Goal: Transaction & Acquisition: Purchase product/service

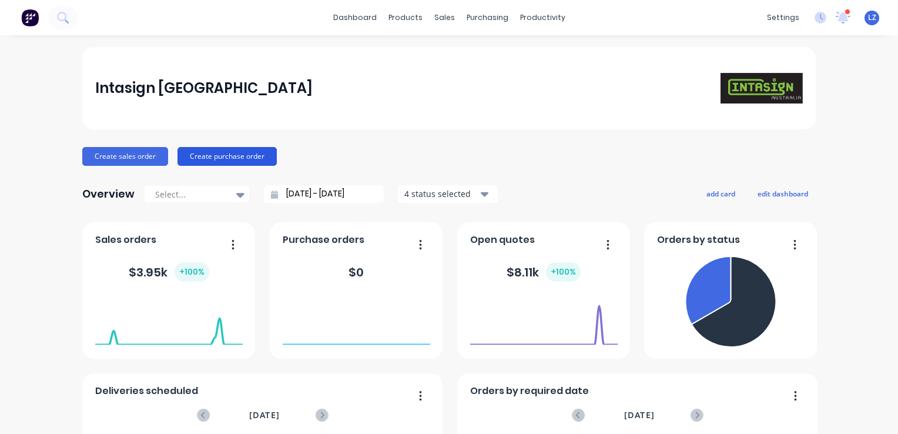
click at [218, 153] on button "Create purchase order" at bounding box center [226, 156] width 99 height 19
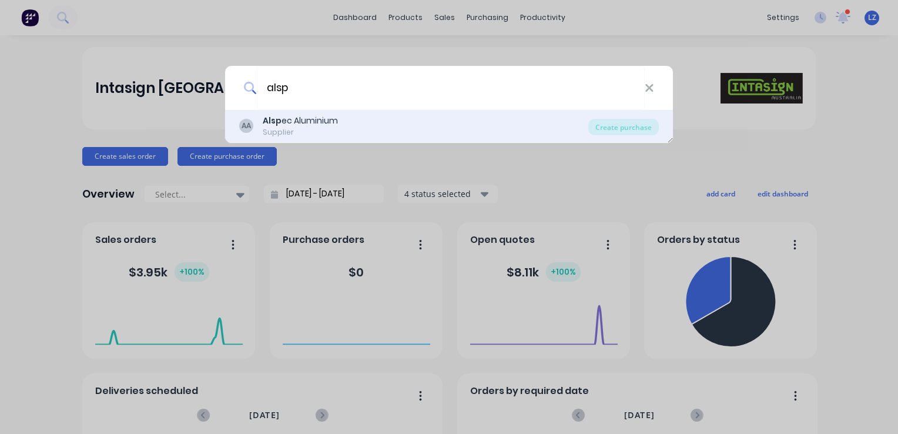
type input "alsp"
click at [304, 117] on div "Alsp ec Aluminium" at bounding box center [300, 121] width 75 height 12
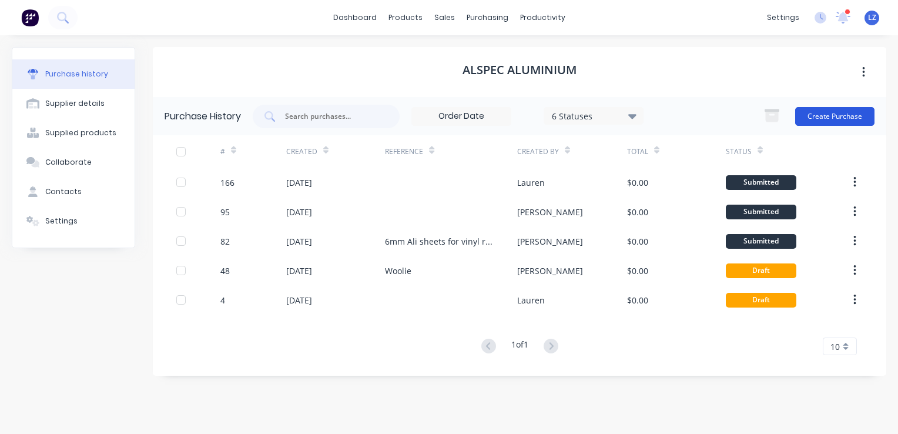
click at [835, 121] on button "Create Purchase" at bounding box center [834, 116] width 79 height 19
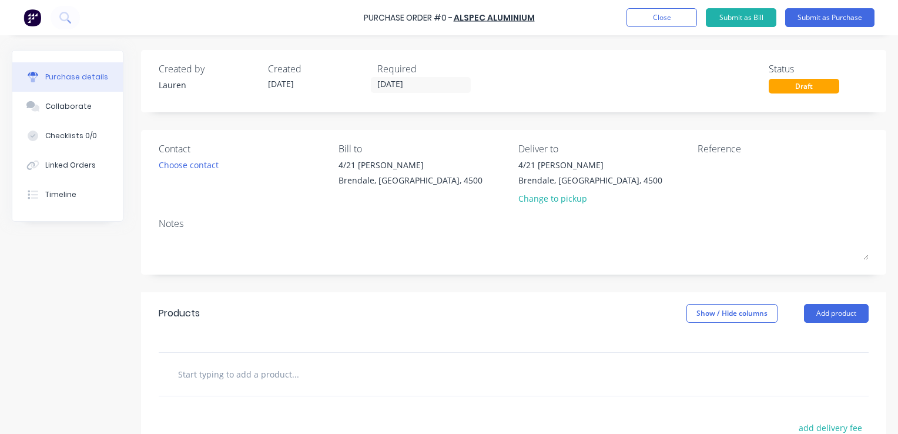
scroll to position [80, 0]
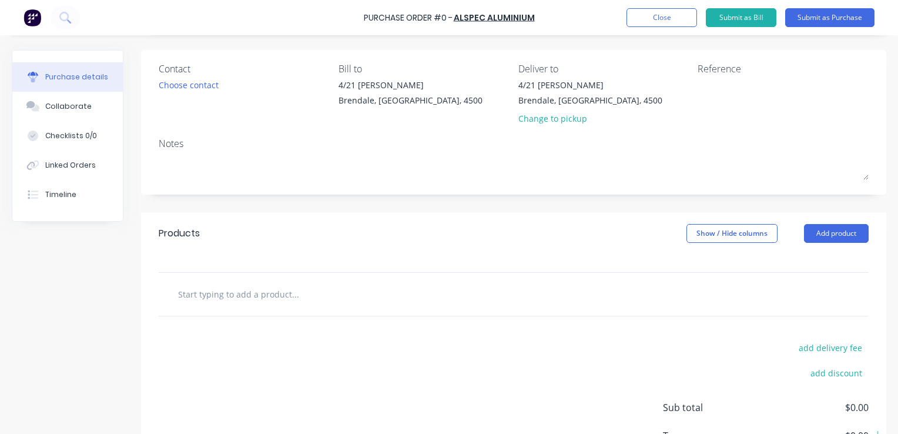
click at [280, 295] on input "text" at bounding box center [294, 293] width 235 height 23
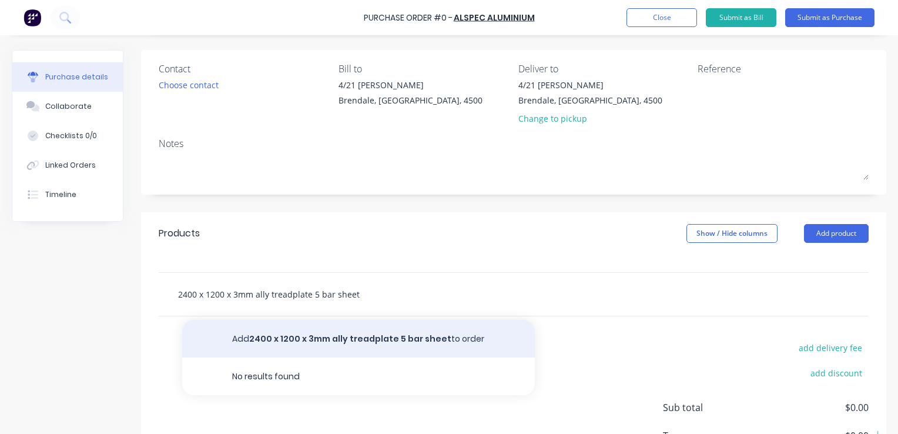
type input "2400 x 1200 x 3mm ally treadplate 5 bar sheet"
click at [315, 339] on button "Add 2400 x 1200 x 3mm ally treadplate 5 bar sheet to order" at bounding box center [358, 339] width 352 height 38
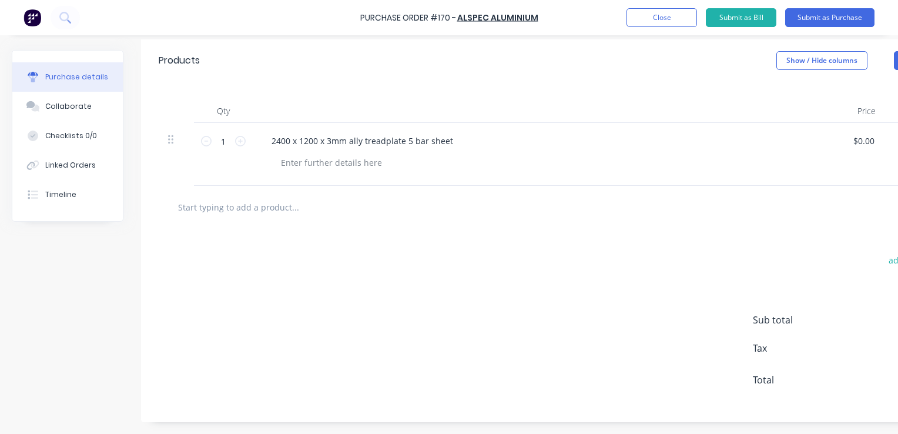
scroll to position [257, 0]
click at [814, 16] on button "Submit as Purchase" at bounding box center [829, 17] width 89 height 19
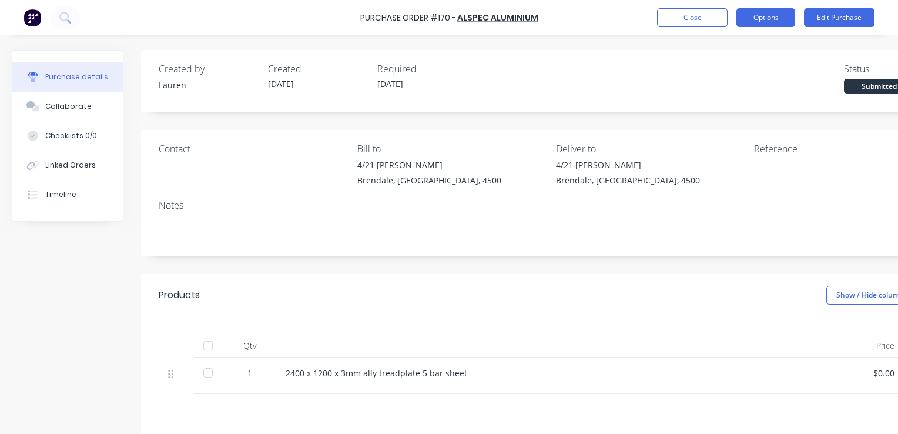
click at [766, 18] on button "Options" at bounding box center [765, 17] width 59 height 19
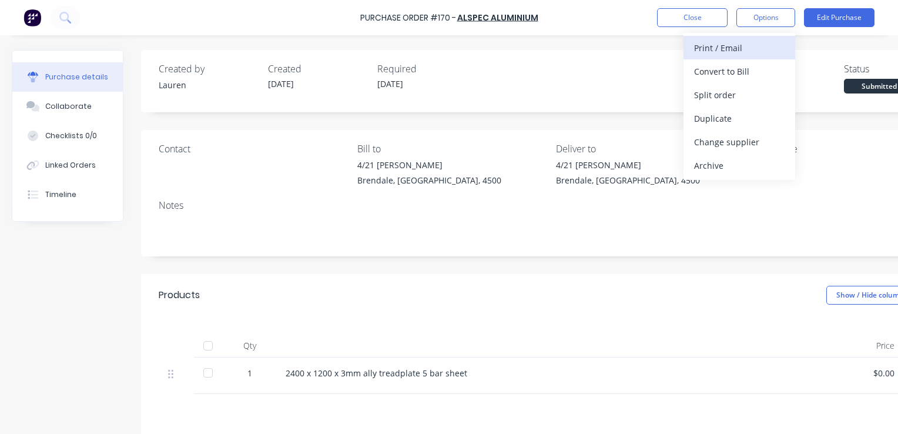
click at [733, 50] on div "Print / Email" at bounding box center [739, 47] width 90 height 17
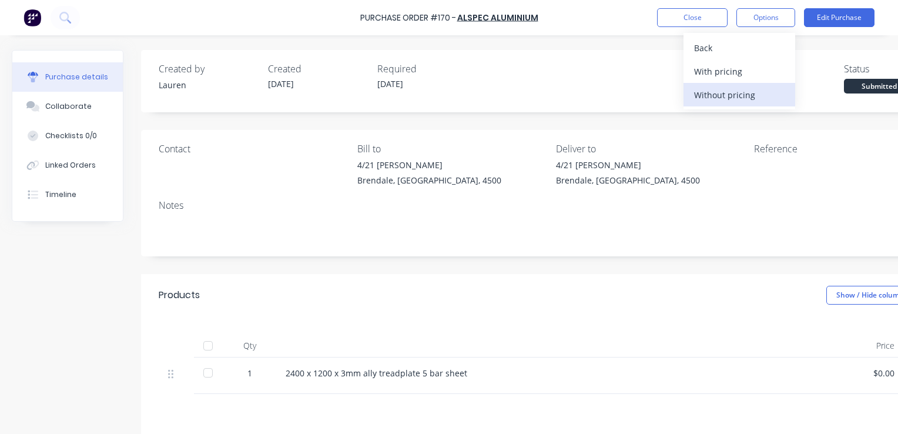
click at [709, 95] on div "Without pricing" at bounding box center [739, 94] width 90 height 17
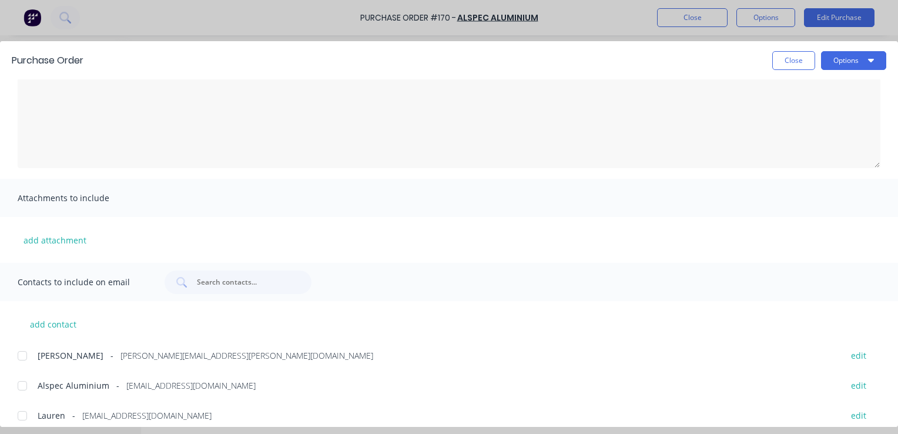
scroll to position [88, 0]
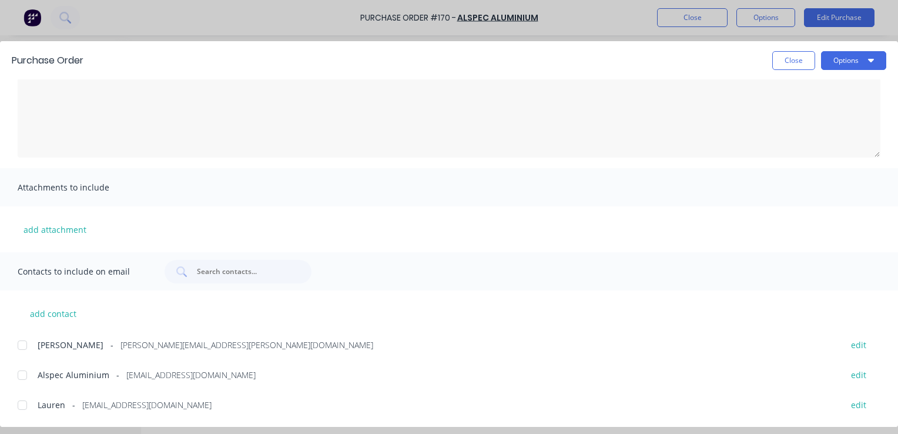
click at [22, 373] on div at bounding box center [22, 374] width 23 height 23
click at [849, 66] on button "Options" at bounding box center [853, 60] width 65 height 19
click at [808, 133] on div "Email" at bounding box center [830, 137] width 90 height 17
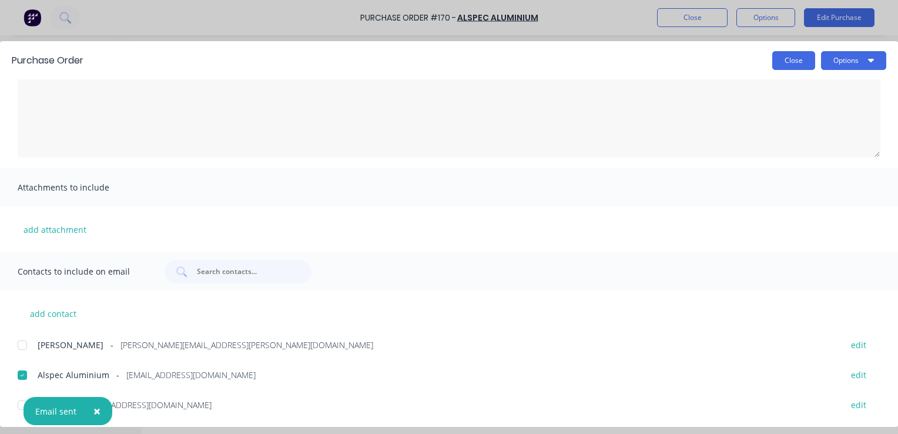
click at [794, 58] on button "Close" at bounding box center [793, 60] width 43 height 19
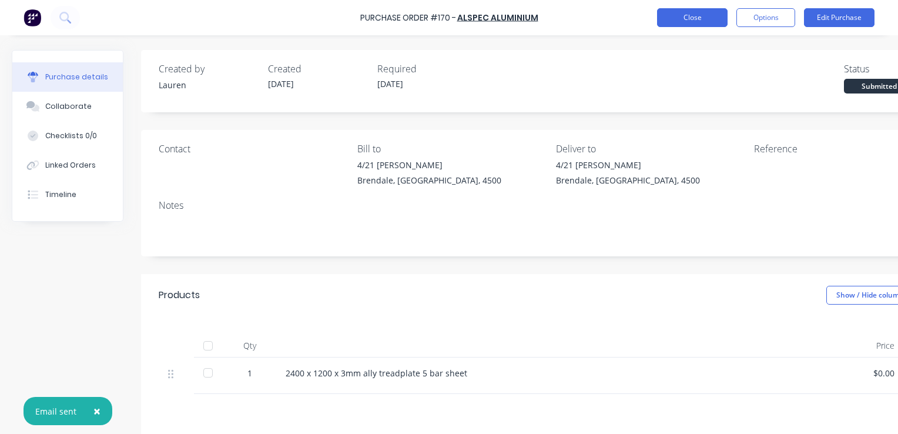
click at [684, 17] on button "Close" at bounding box center [692, 17] width 70 height 19
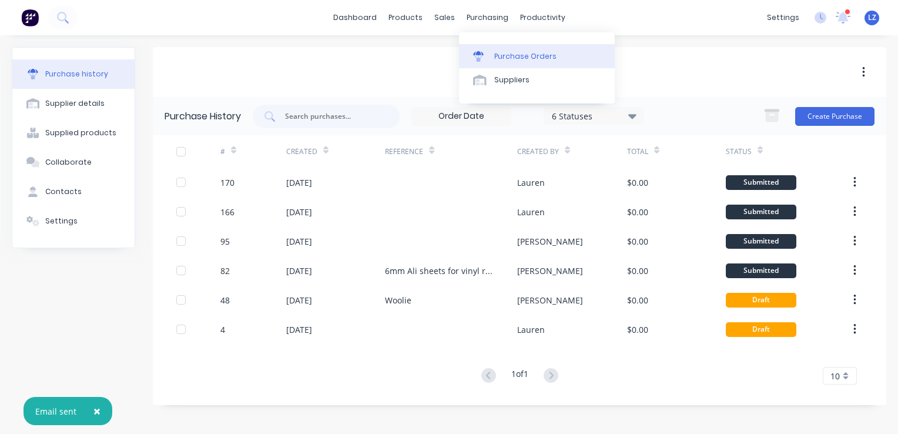
click at [507, 59] on div "Purchase Orders" at bounding box center [525, 56] width 62 height 11
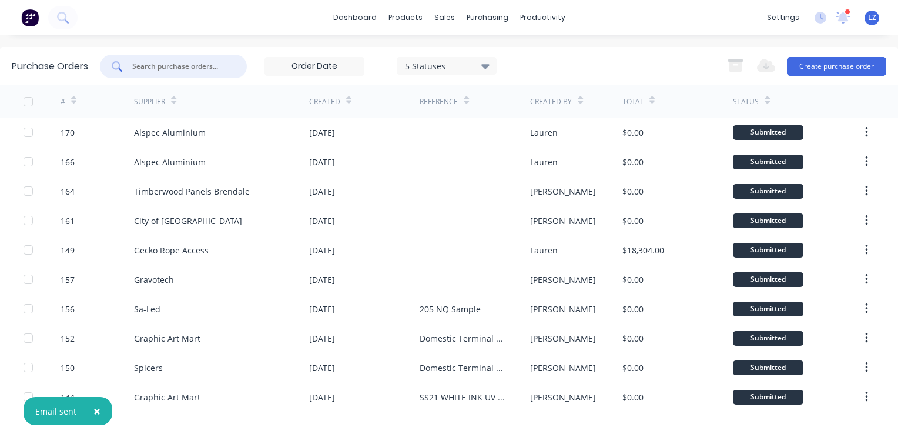
click at [211, 69] on input "text" at bounding box center [180, 67] width 98 height 12
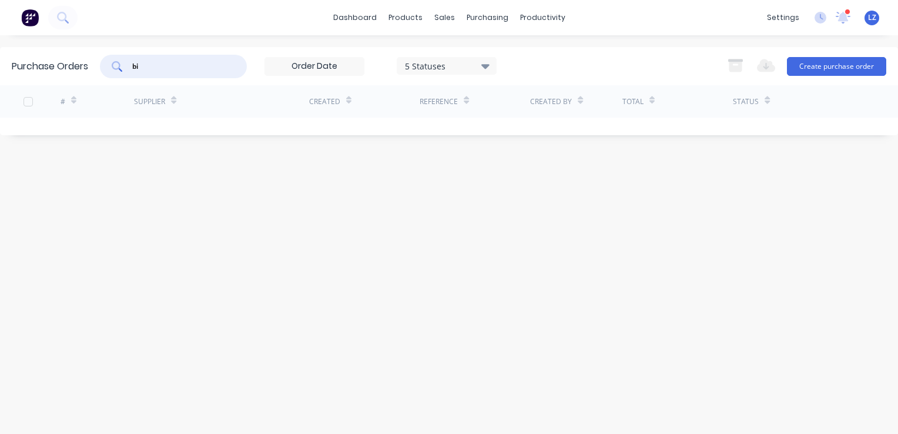
type input "b"
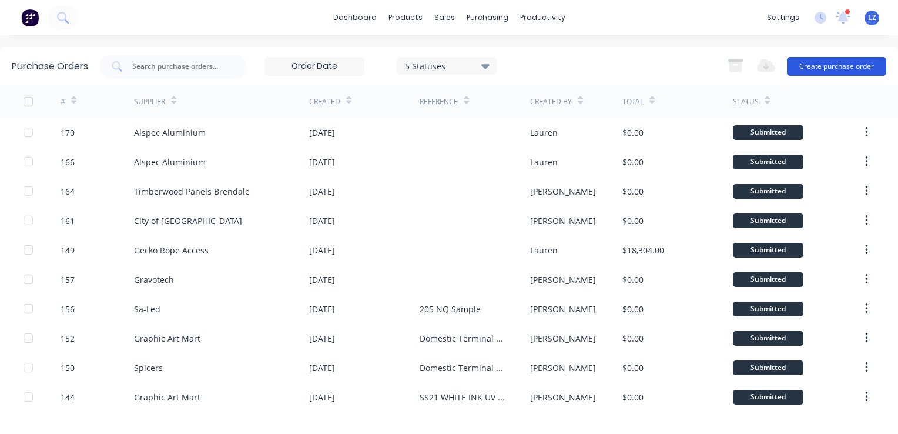
click at [822, 69] on button "Create purchase order" at bounding box center [836, 66] width 99 height 19
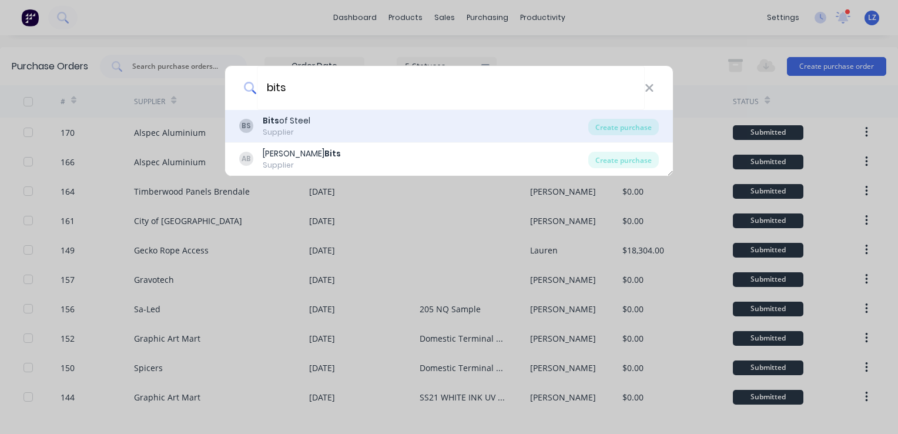
type input "bits"
click at [425, 130] on div "BS Bits of Steel Supplier" at bounding box center [413, 126] width 349 height 23
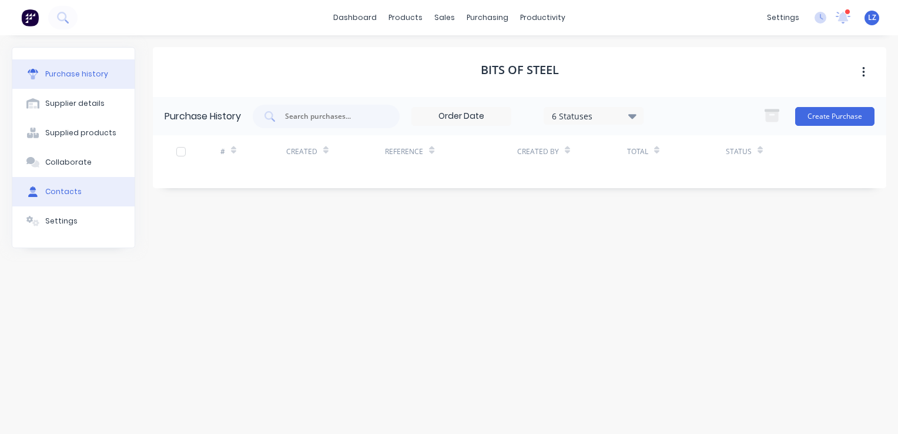
click at [47, 191] on div "Contacts" at bounding box center [63, 191] width 36 height 11
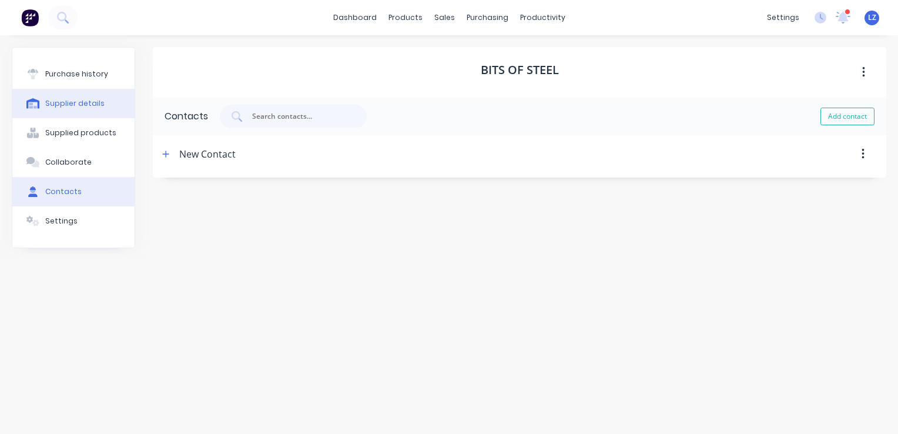
click at [73, 100] on div "Supplier details" at bounding box center [74, 103] width 59 height 11
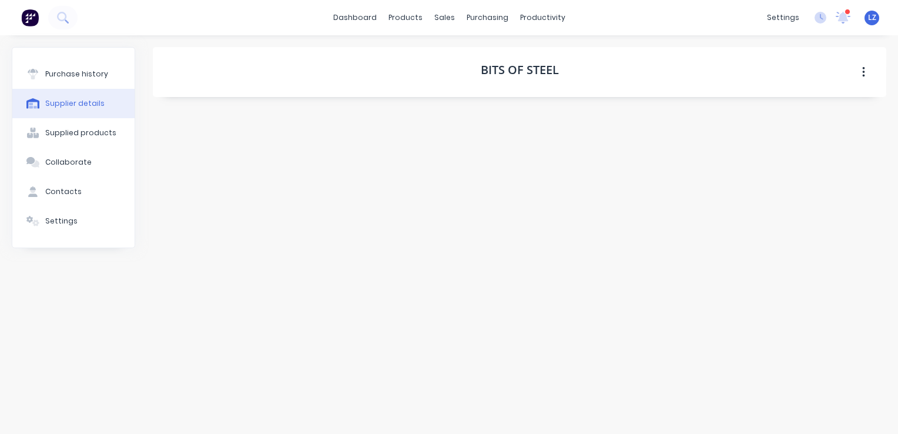
select select "AU"
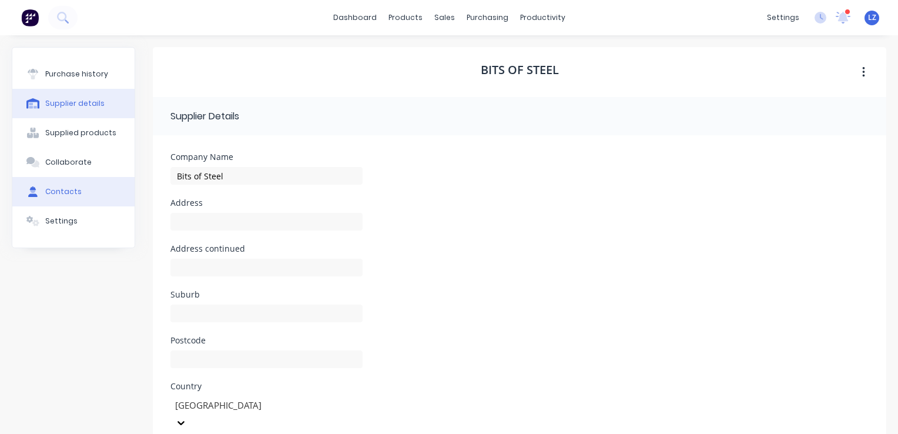
click at [78, 187] on button "Contacts" at bounding box center [73, 191] width 122 height 29
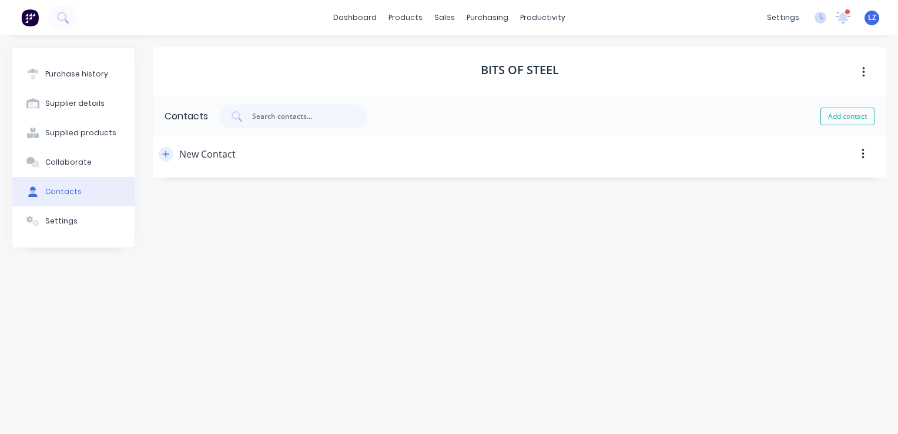
click at [169, 153] on icon "button" at bounding box center [165, 154] width 7 height 8
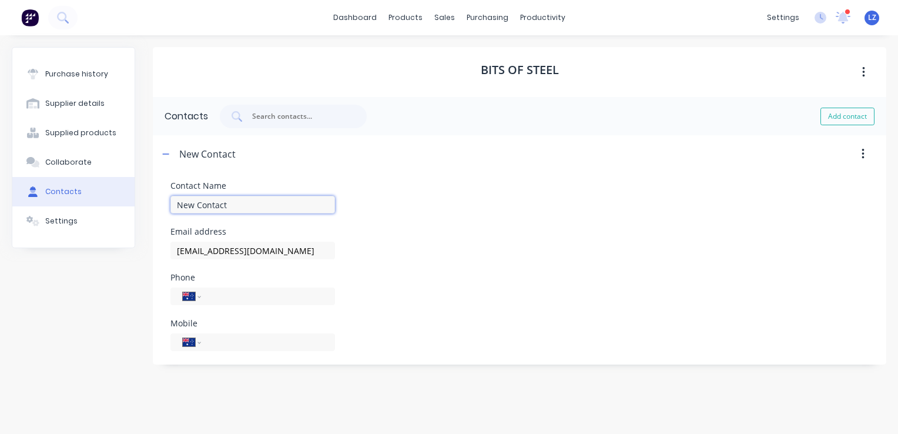
click at [203, 204] on input "New Contact" at bounding box center [252, 205] width 164 height 18
type input "N"
type input "Sales"
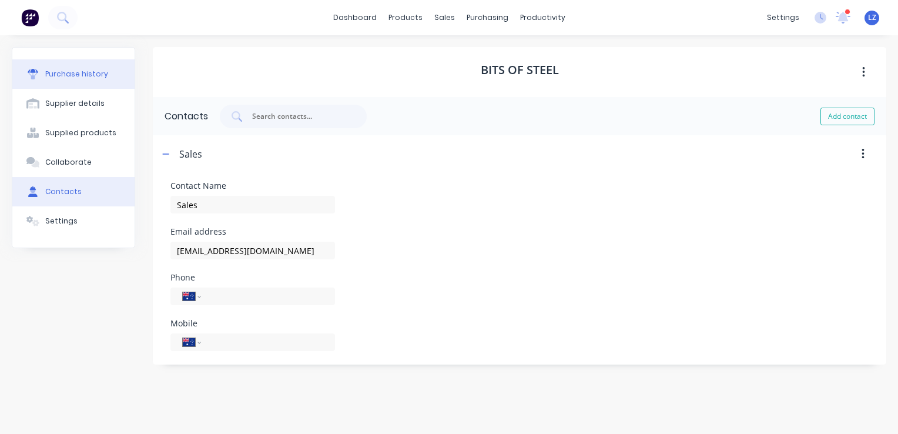
click at [76, 71] on div "Purchase history" at bounding box center [76, 74] width 63 height 11
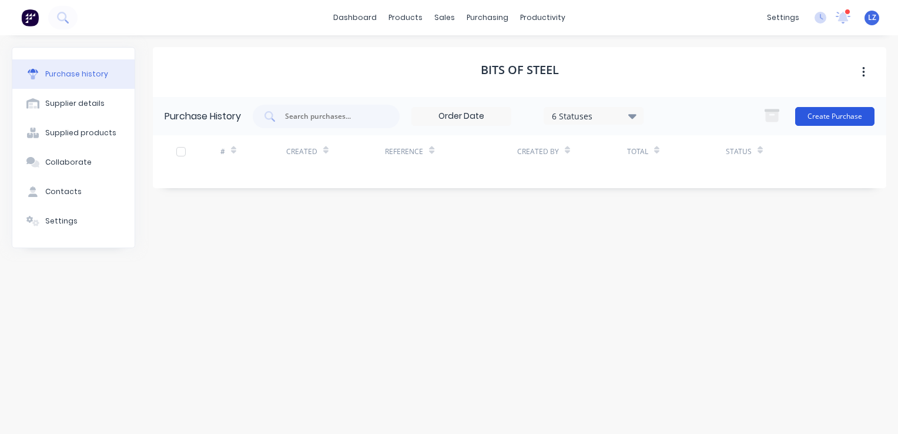
click at [836, 119] on button "Create Purchase" at bounding box center [834, 116] width 79 height 19
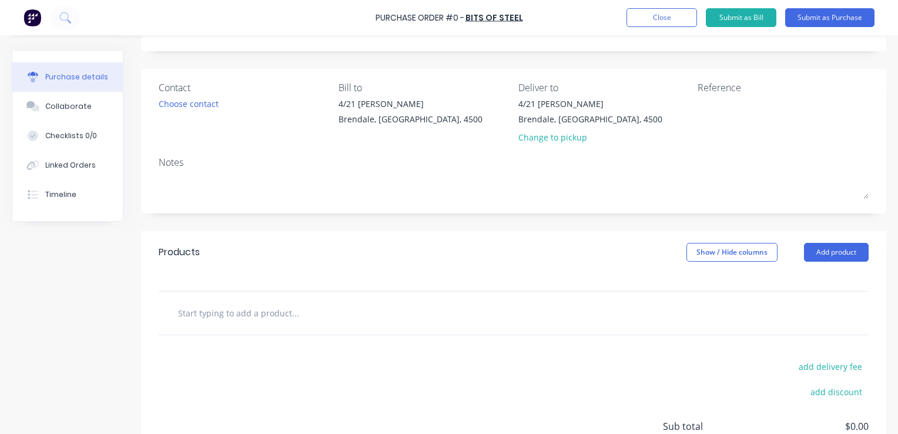
scroll to position [68, 0]
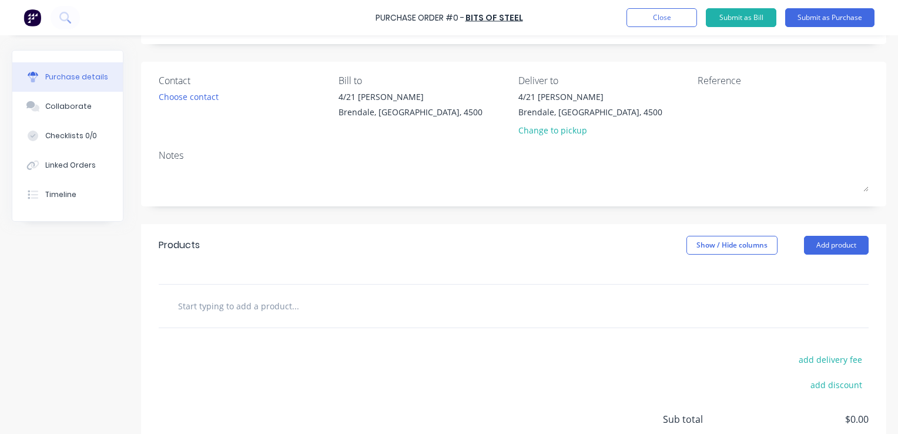
click at [246, 304] on input "text" at bounding box center [294, 305] width 235 height 23
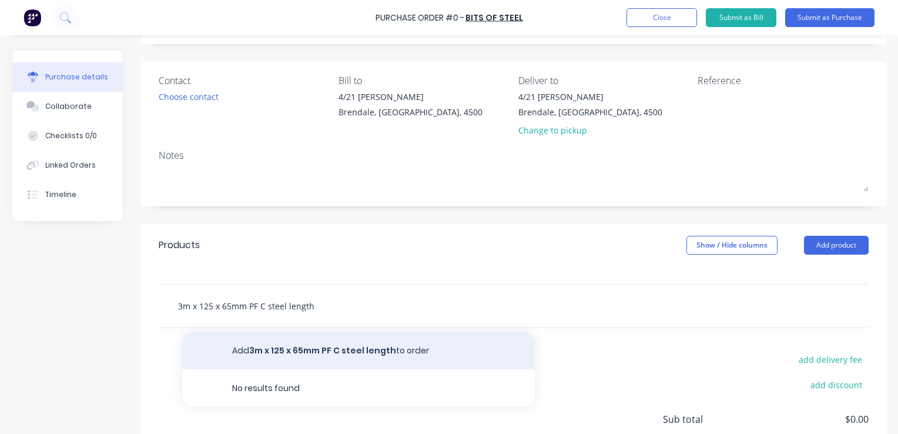
type input "3m x 125 x 65mm PF C steel length"
click at [280, 351] on button "Add 3m x 125 x 65mm PF C steel length to order" at bounding box center [358, 350] width 352 height 38
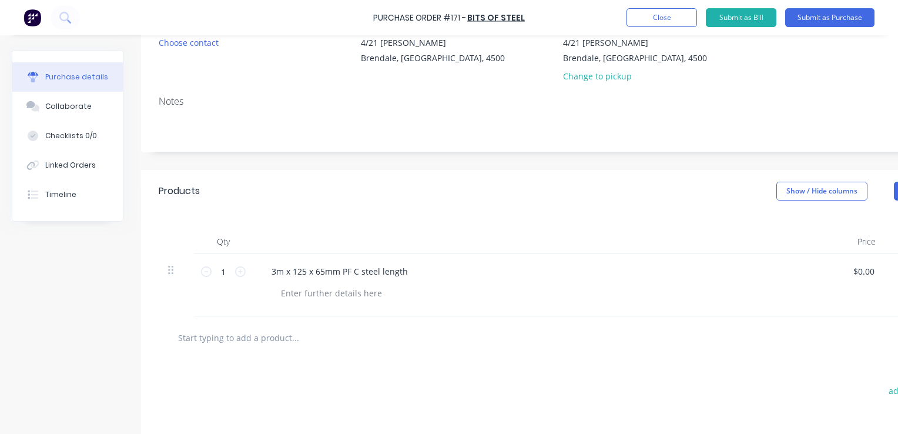
scroll to position [123, 0]
click at [272, 340] on input "text" at bounding box center [294, 335] width 235 height 23
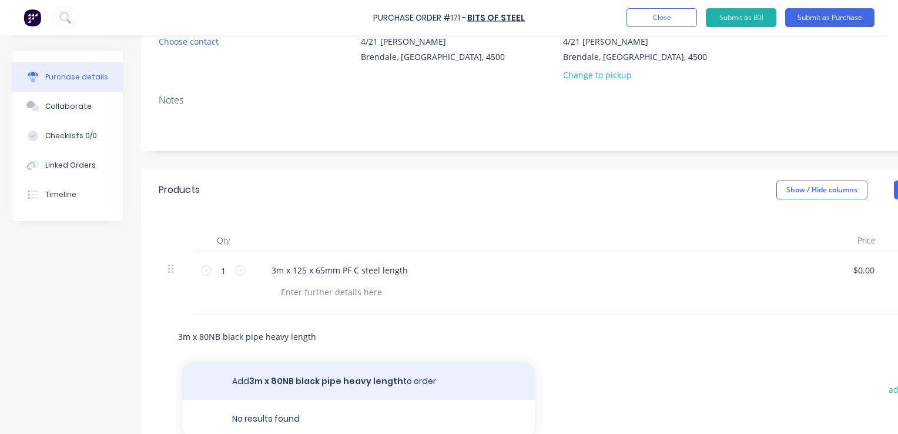
type input "3m x 80NB black pipe heavy length"
click at [288, 372] on button "Add 3m x 80NB black pipe heavy length to order" at bounding box center [358, 381] width 352 height 38
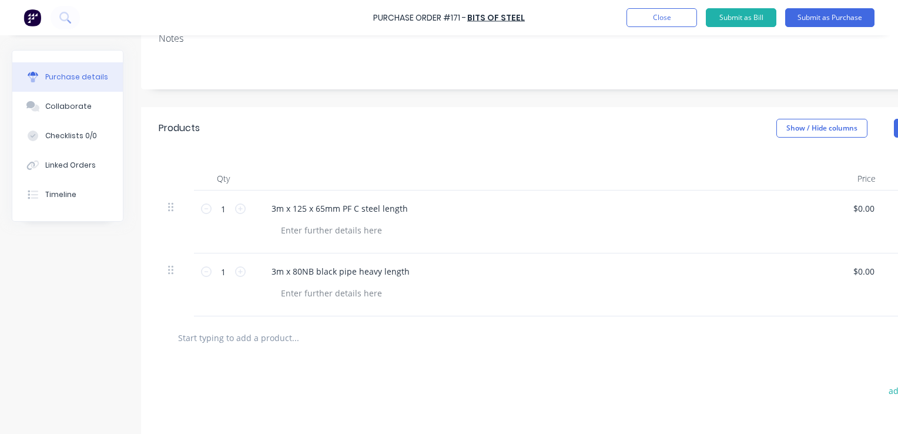
scroll to position [190, 0]
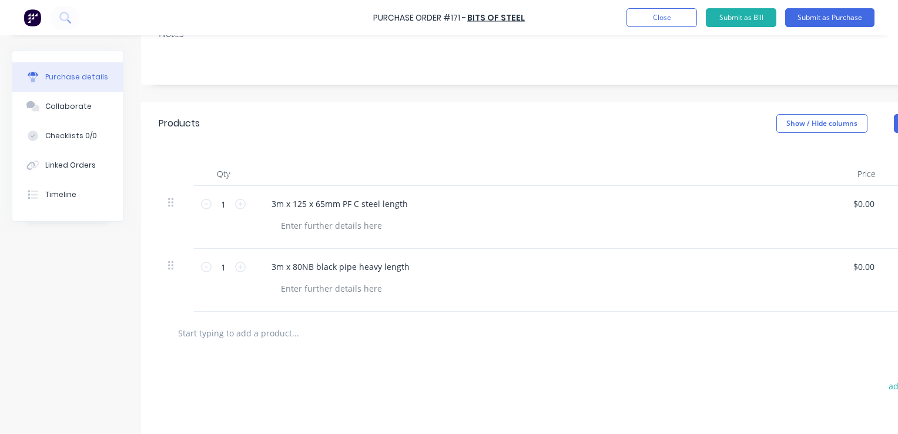
click at [231, 334] on input "text" at bounding box center [294, 332] width 235 height 23
type input "1.5m x 50 x 4mm shs steel length"
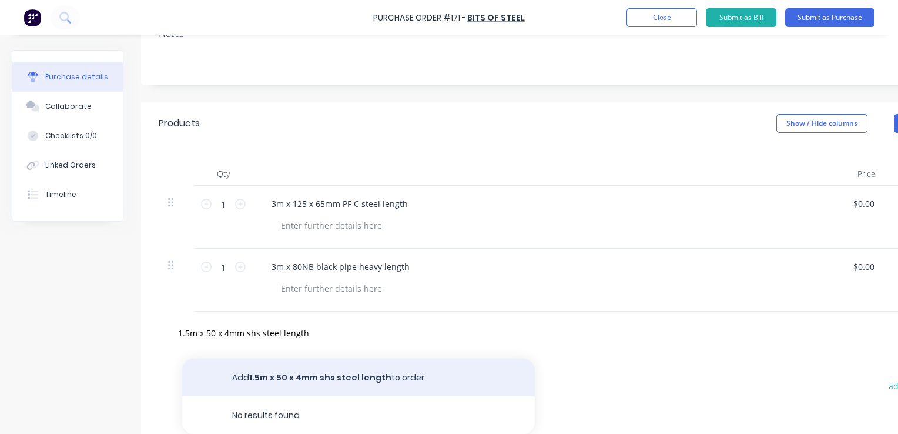
click at [250, 377] on button "Add 1.5m x 50 x 4mm shs steel length to order" at bounding box center [358, 377] width 352 height 38
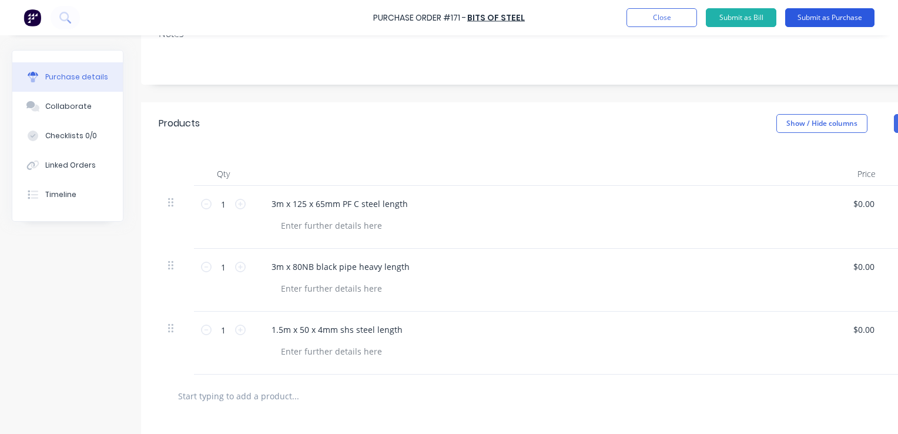
click at [809, 21] on button "Submit as Purchase" at bounding box center [829, 17] width 89 height 19
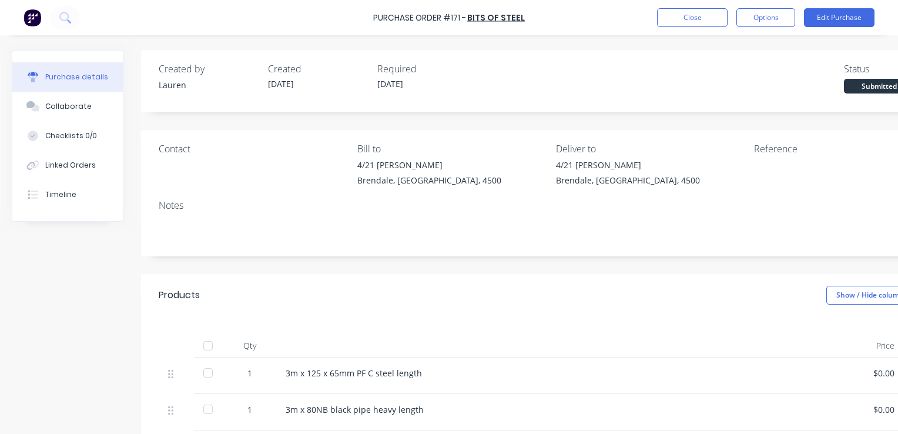
scroll to position [0, 4]
